Goal: Information Seeking & Learning: Learn about a topic

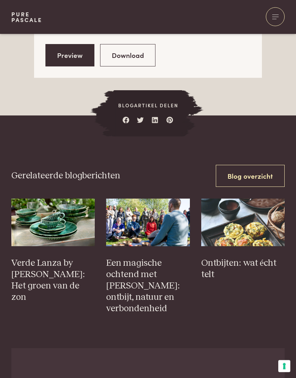
scroll to position [997, 0]
click at [141, 262] on h3 "Een magische ochtend met [PERSON_NAME]: ontbijt, natuur en verbondenheid" at bounding box center [148, 285] width 84 height 56
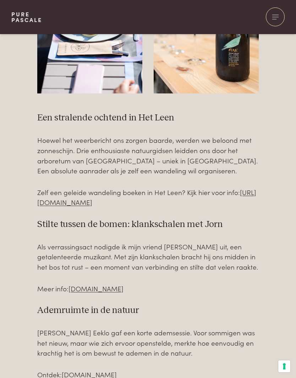
scroll to position [601, 0]
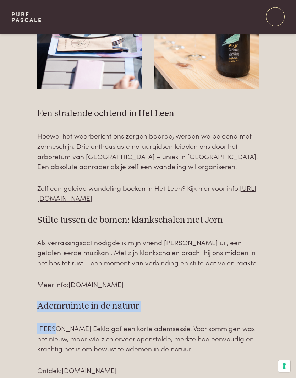
click at [277, 238] on div "Een stralende ochtend in Het Leen Hoewel het weerbericht ons zorgen baarde, wer…" at bounding box center [147, 241] width 273 height 267
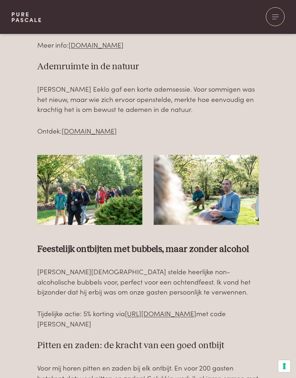
scroll to position [841, 0]
click at [125, 194] on img at bounding box center [89, 190] width 105 height 70
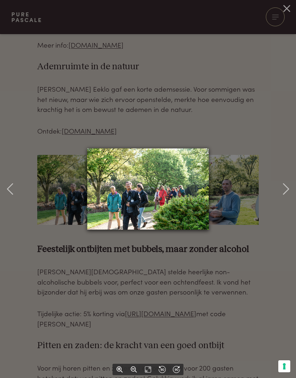
click at [275, 252] on div at bounding box center [148, 189] width 296 height 378
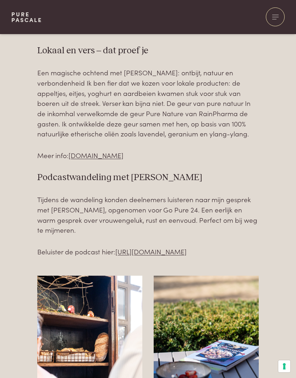
scroll to position [1216, 0]
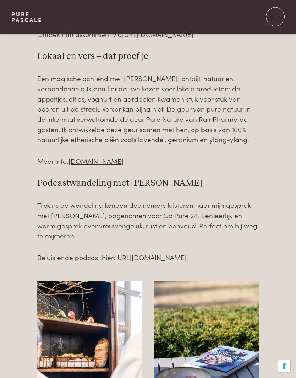
click at [187, 253] on link "https://www.purepascale.com/podcast" at bounding box center [150, 258] width 71 height 10
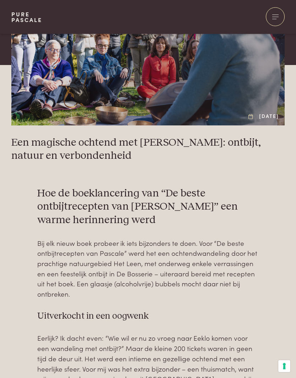
scroll to position [13, 0]
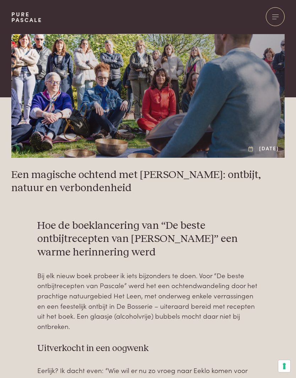
click at [276, 17] on div at bounding box center [275, 16] width 19 height 19
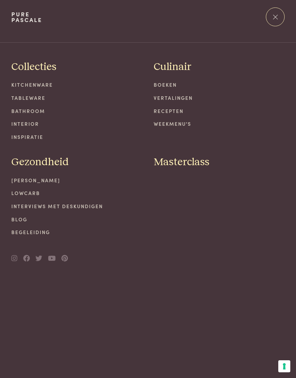
click at [31, 190] on link "Lowcarb" at bounding box center [76, 192] width 131 height 7
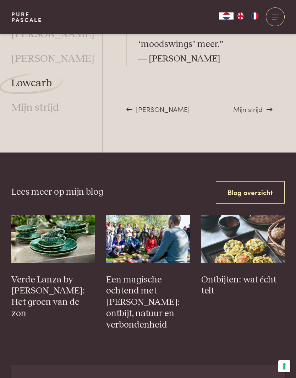
scroll to position [2311, 0]
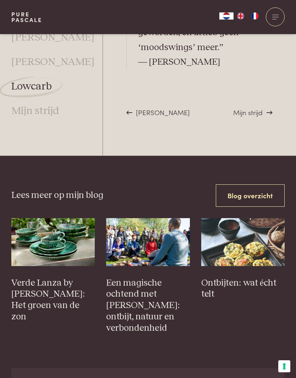
click at [261, 277] on h3 "Ontbijten: wat écht telt" at bounding box center [243, 288] width 84 height 23
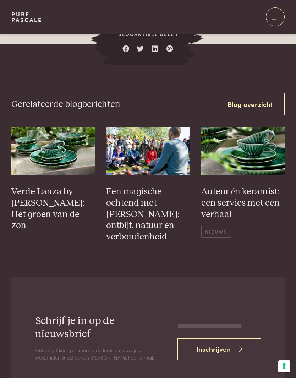
scroll to position [2306, 0]
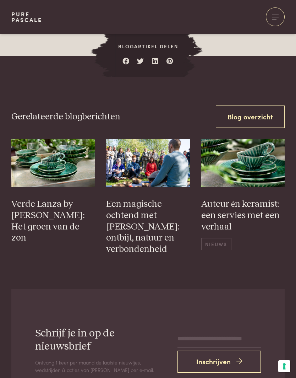
click at [279, 20] on div at bounding box center [275, 16] width 19 height 19
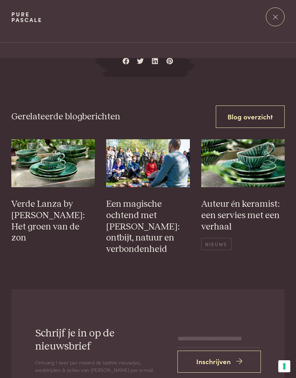
scroll to position [0, 0]
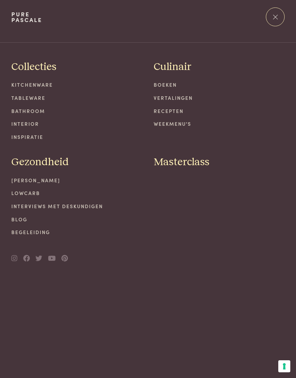
click at [41, 228] on link "Begeleiding" at bounding box center [76, 231] width 131 height 7
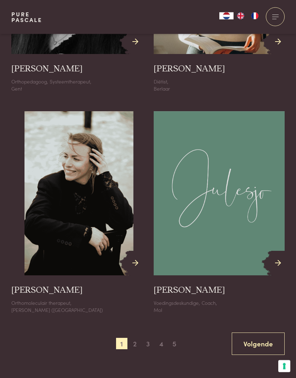
scroll to position [1148, 0]
click at [131, 337] on span "2" at bounding box center [134, 342] width 11 height 11
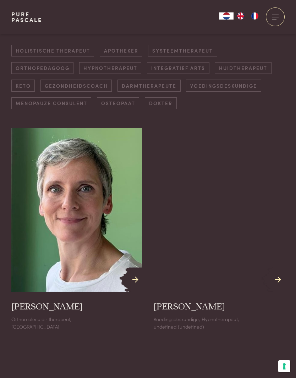
scroll to position [224, 0]
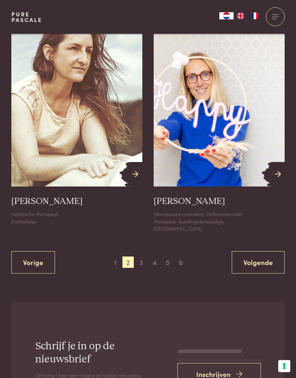
click at [145, 257] on span "3" at bounding box center [141, 262] width 11 height 11
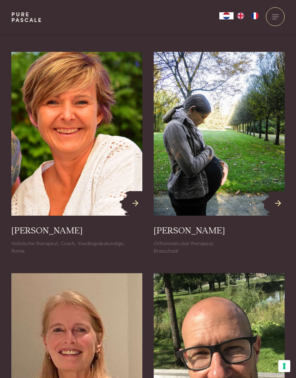
scroll to position [971, 0]
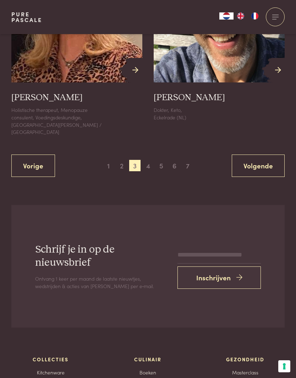
click at [150, 160] on span "4" at bounding box center [147, 165] width 11 height 11
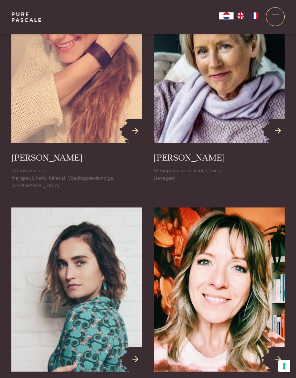
scroll to position [601, 0]
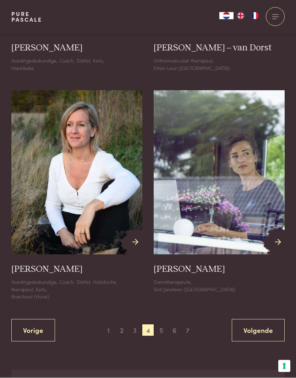
click at [160, 325] on span "5" at bounding box center [161, 330] width 11 height 11
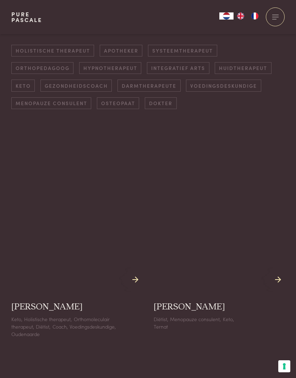
scroll to position [224, 0]
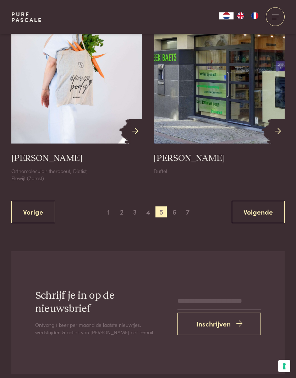
click at [170, 207] on span "6" at bounding box center [174, 212] width 11 height 11
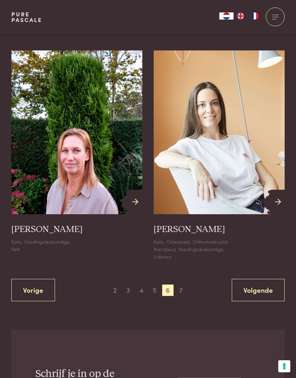
click at [181, 284] on span "7" at bounding box center [180, 289] width 11 height 11
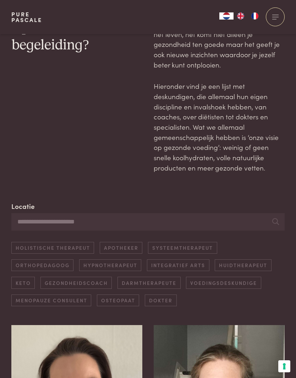
scroll to position [0, 0]
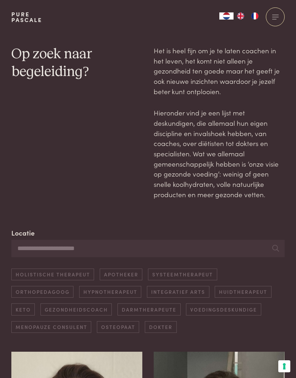
click at [275, 18] on div at bounding box center [275, 16] width 19 height 19
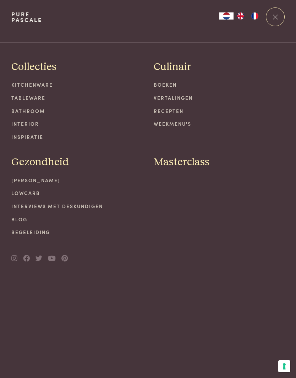
click at [181, 125] on link "Weekmenu's" at bounding box center [219, 123] width 131 height 7
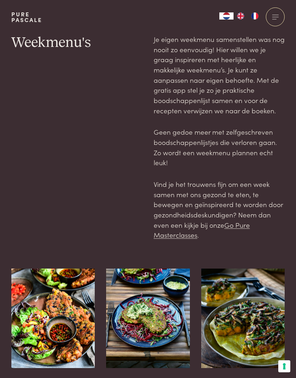
click at [242, 221] on link "Go Pure Masterclasses" at bounding box center [202, 230] width 96 height 20
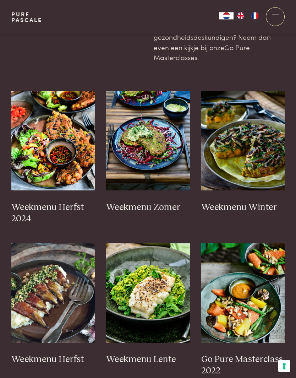
scroll to position [178, 0]
click at [163, 203] on h3 "Weekmenu Zomer" at bounding box center [148, 207] width 84 height 11
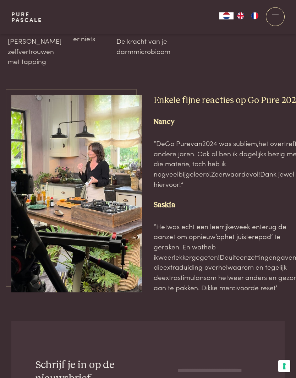
scroll to position [2314, 0]
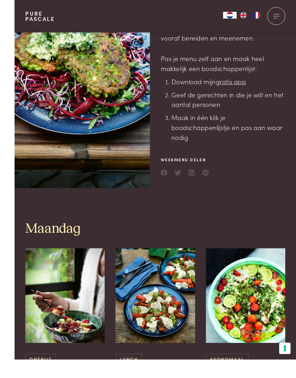
scroll to position [162, 0]
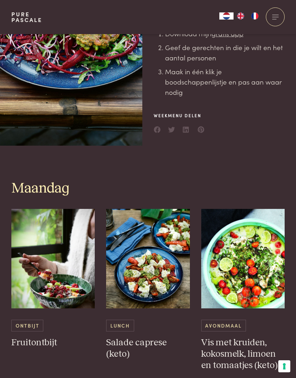
click at [163, 337] on h3 "Salade caprese (keto)" at bounding box center [148, 348] width 84 height 23
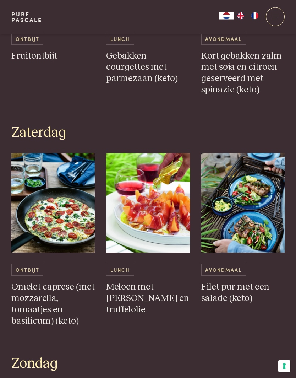
scroll to position [1328, 0]
click at [241, 281] on h3 "Filet pur met een salade (keto)" at bounding box center [243, 292] width 84 height 23
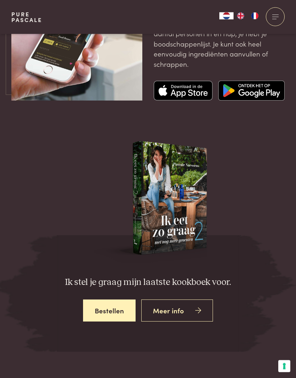
scroll to position [1952, 0]
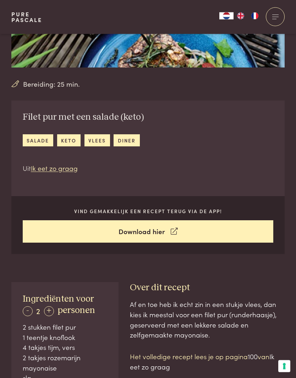
scroll to position [123, 0]
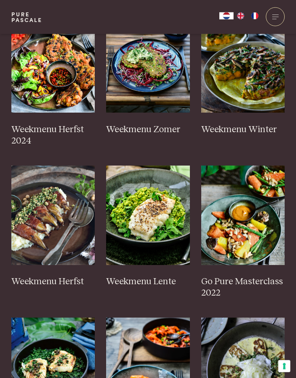
scroll to position [246, 0]
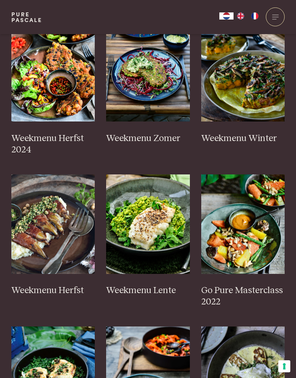
click at [265, 225] on img at bounding box center [243, 223] width 84 height 99
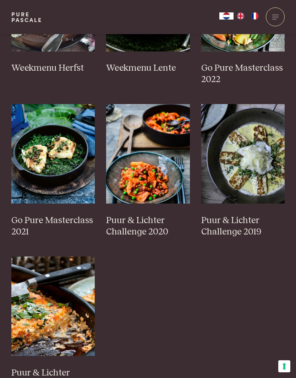
scroll to position [468, 0]
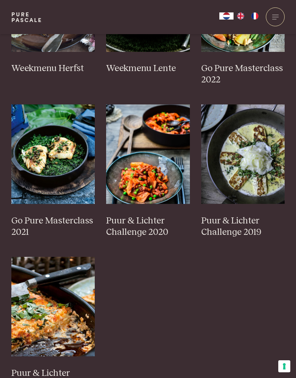
click at [146, 215] on h3 "Puur & Lichter Challenge 2020" at bounding box center [148, 226] width 84 height 23
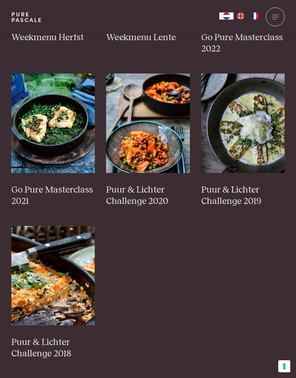
click at [43, 338] on h3 "Puur & Lichter Challenge 2018" at bounding box center [53, 348] width 84 height 23
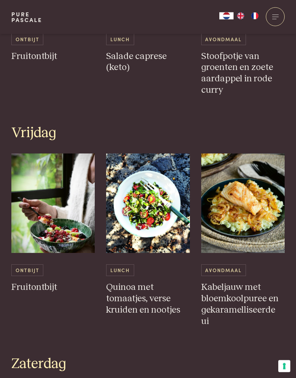
scroll to position [1148, 0]
click at [237, 282] on h3 "Kabeljauw met bloemkoolpuree en gekaramelliseerde ui" at bounding box center [243, 304] width 84 height 45
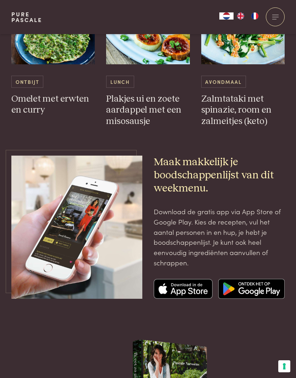
scroll to position [1794, 0]
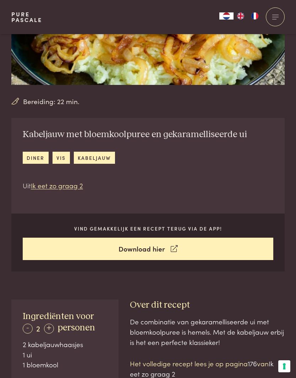
scroll to position [110, 0]
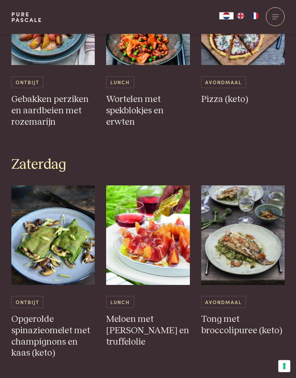
scroll to position [1286, 0]
click at [248, 225] on img at bounding box center [243, 234] width 84 height 99
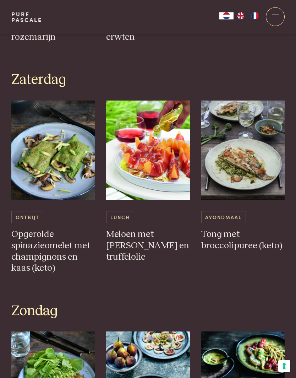
scroll to position [1359, 0]
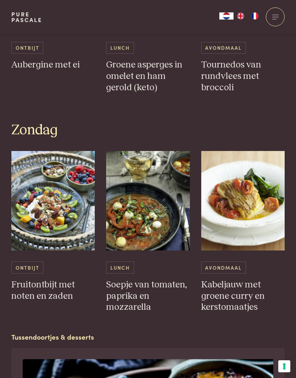
scroll to position [1980, 0]
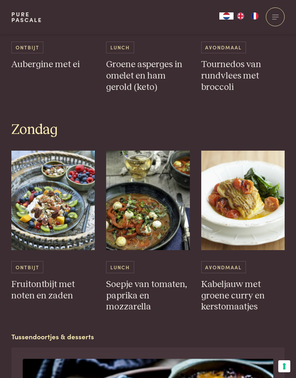
click at [243, 279] on h3 "Kabeljauw met groene curry en kerstomaatjes" at bounding box center [243, 296] width 84 height 34
click at [230, 279] on h3 "Kabeljauw met groene curry en kerstomaatjes" at bounding box center [243, 296] width 84 height 34
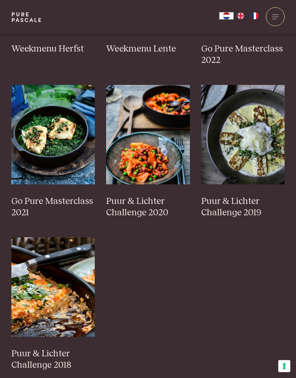
scroll to position [484, 0]
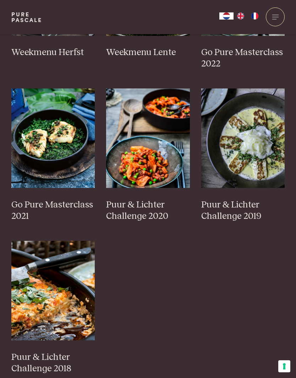
click at [251, 156] on img at bounding box center [243, 137] width 84 height 99
click at [136, 199] on h3 "Puur & Lichter Challenge 2020" at bounding box center [148, 210] width 84 height 23
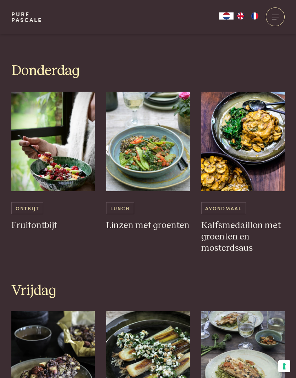
scroll to position [963, 0]
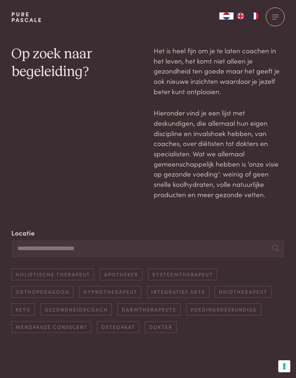
click at [276, 19] on span at bounding box center [274, 19] width 4 height 0
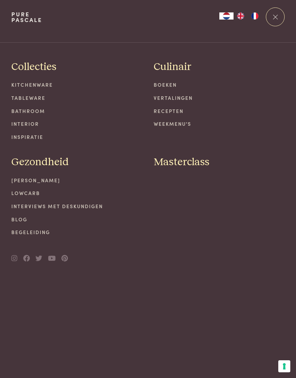
click at [176, 112] on link "Recepten" at bounding box center [219, 110] width 131 height 7
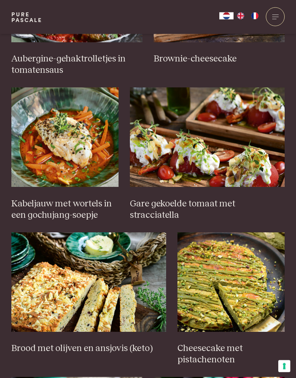
scroll to position [410, 0]
click at [64, 198] on h3 "Kabeljauw met wortels in een gochujang-soepje" at bounding box center [64, 209] width 107 height 23
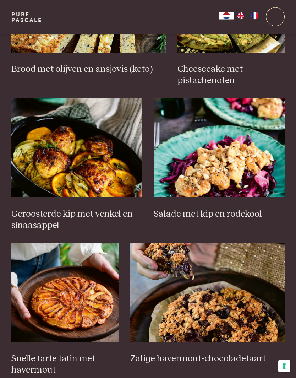
scroll to position [689, 0]
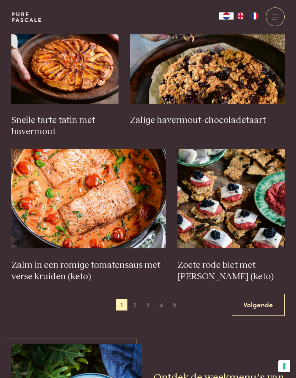
click at [132, 299] on span "2" at bounding box center [134, 304] width 11 height 11
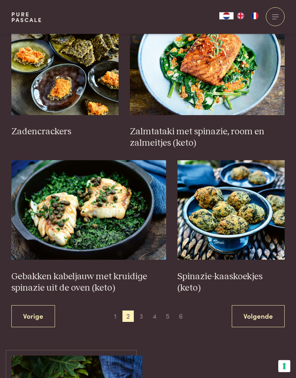
scroll to position [953, 0]
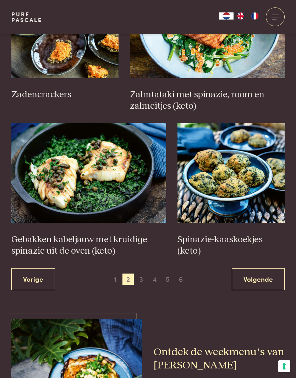
click at [146, 273] on span "3" at bounding box center [141, 278] width 11 height 11
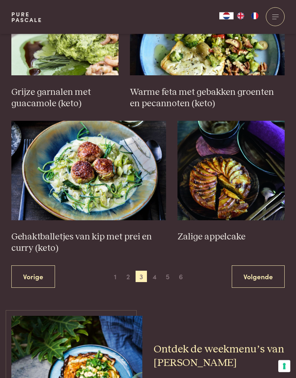
scroll to position [1018, 0]
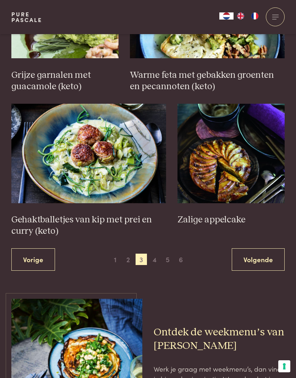
click at [157, 254] on span "4" at bounding box center [154, 259] width 11 height 11
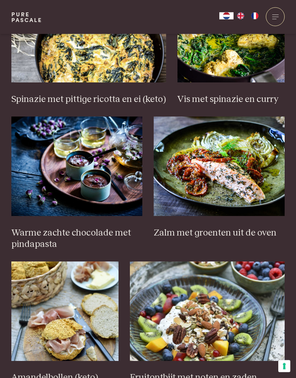
scroll to position [670, 0]
click at [228, 227] on h3 "Zalm met groenten uit de oven" at bounding box center [219, 232] width 131 height 11
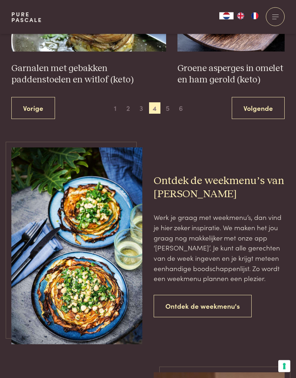
scroll to position [1113, 0]
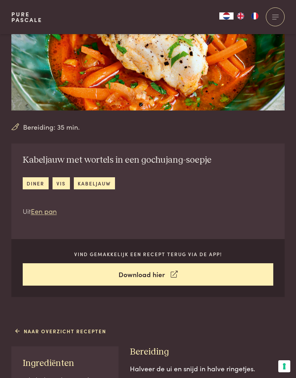
scroll to position [76, 0]
